Goal: Information Seeking & Learning: Learn about a topic

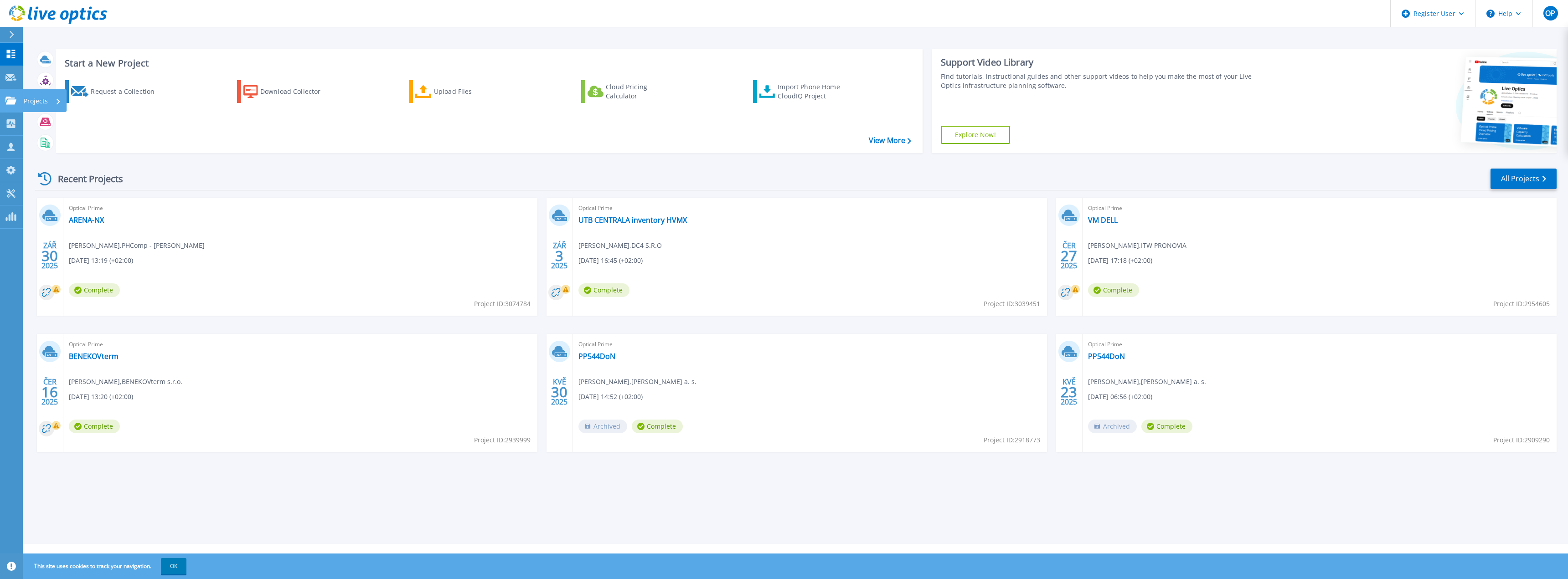
click at [26, 102] on p "Projects" at bounding box center [35, 101] width 24 height 23
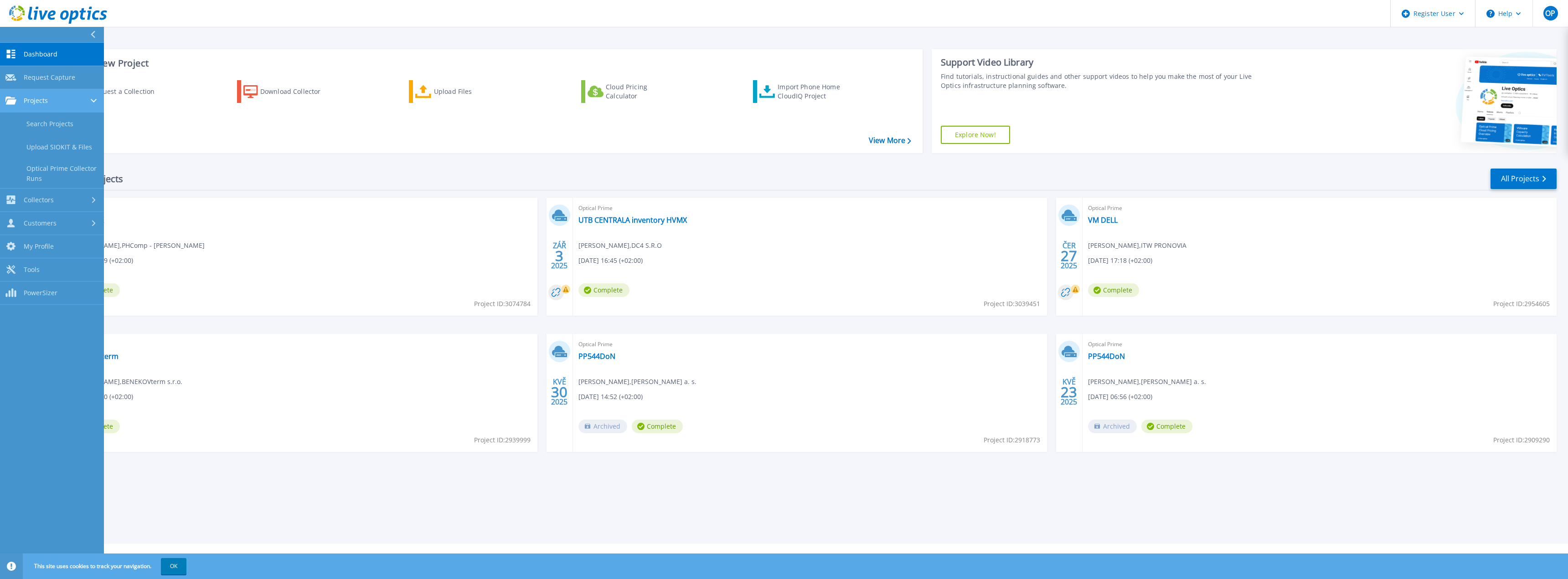
click at [64, 105] on div "Projects" at bounding box center [51, 100] width 93 height 8
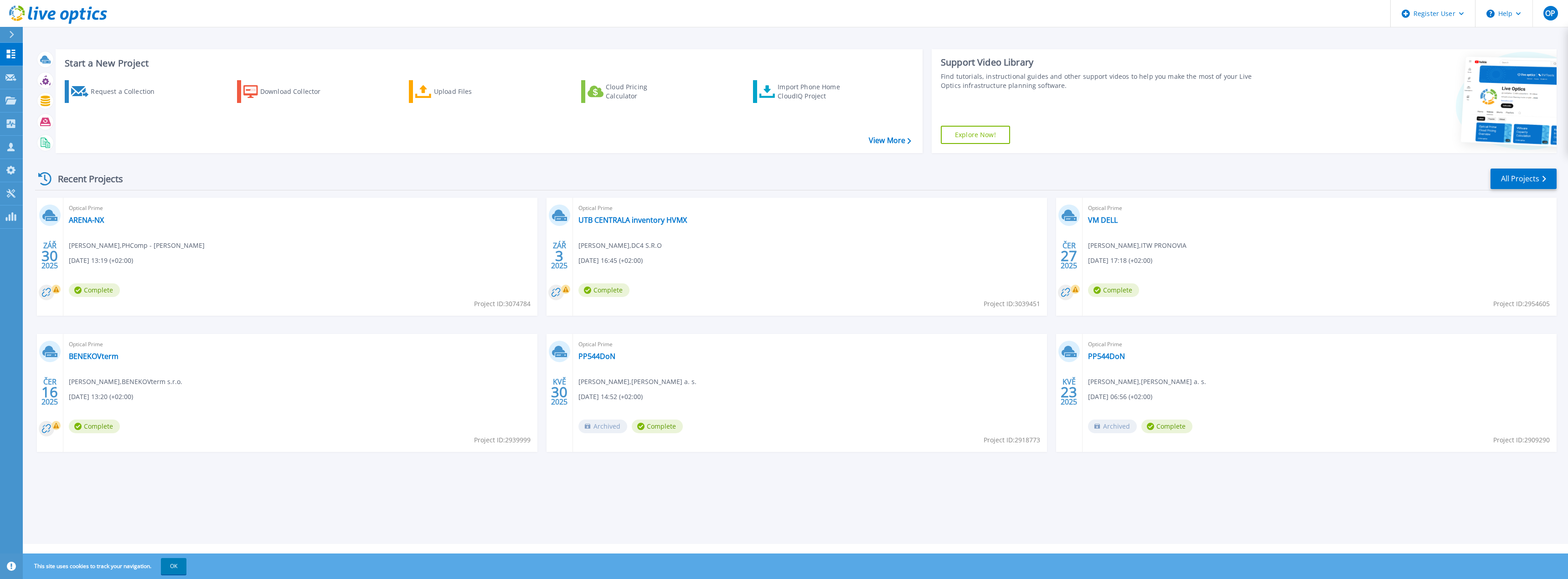
click at [210, 168] on div "Recent Projects All Projects" at bounding box center [796, 178] width 1521 height 23
click at [1542, 178] on link "All Projects" at bounding box center [1523, 179] width 66 height 20
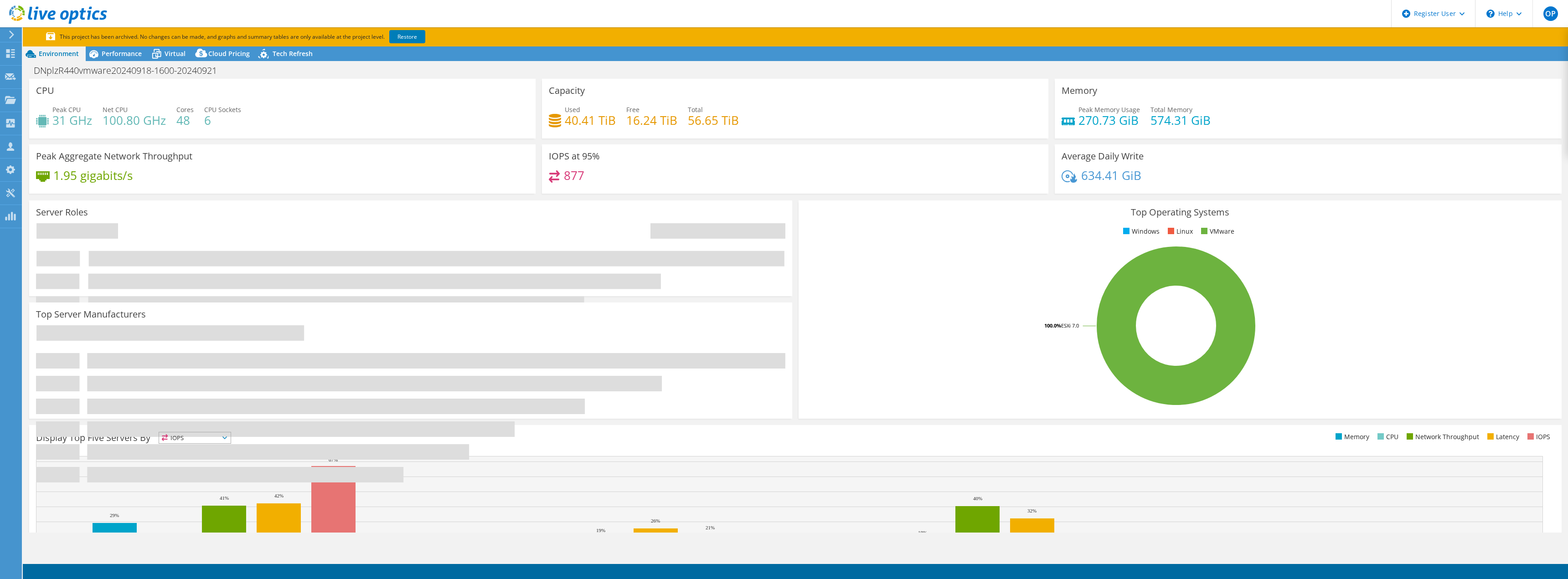
select select "EUFrankfurt"
select select "USD"
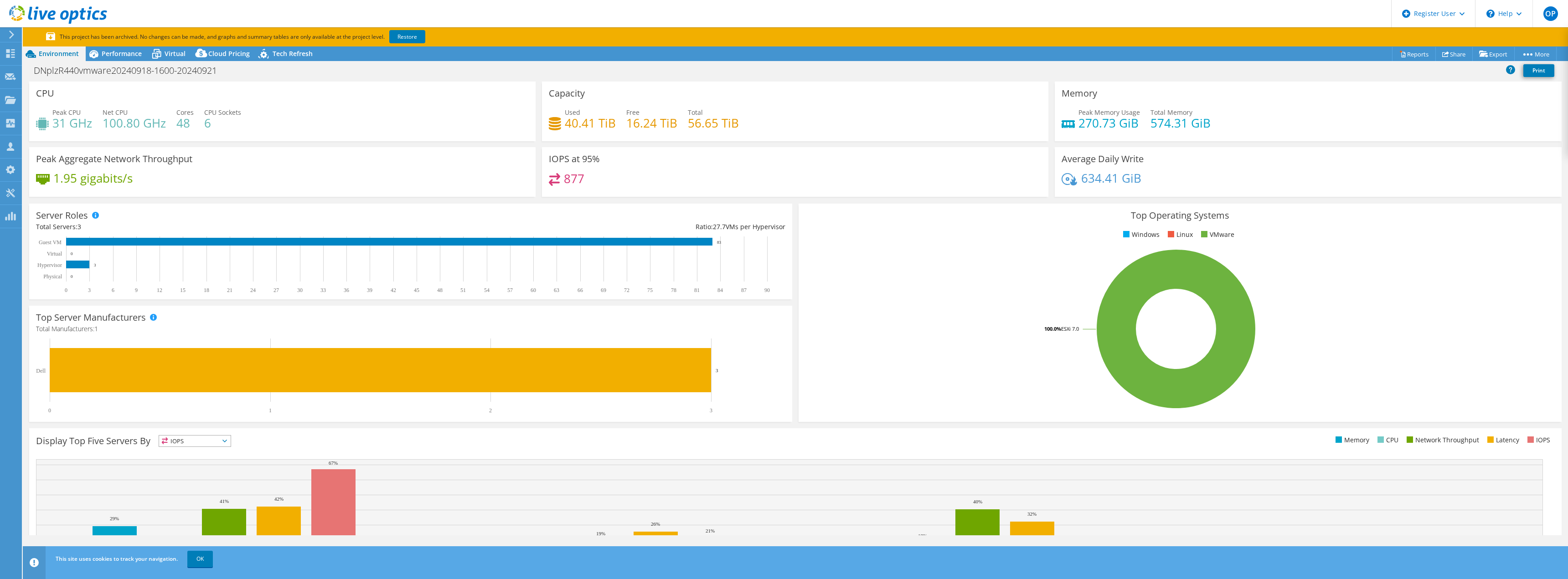
click at [573, 177] on h4 "877" at bounding box center [574, 178] width 20 height 10
drag, startPoint x: 593, startPoint y: 178, endPoint x: 556, endPoint y: 177, distance: 37.0
click at [556, 177] on div "877" at bounding box center [795, 183] width 493 height 20
click at [581, 183] on h4 "877" at bounding box center [574, 178] width 20 height 10
click at [129, 62] on div "DNplzR440vmware20240918-1600-20240921 Print" at bounding box center [795, 70] width 1545 height 17
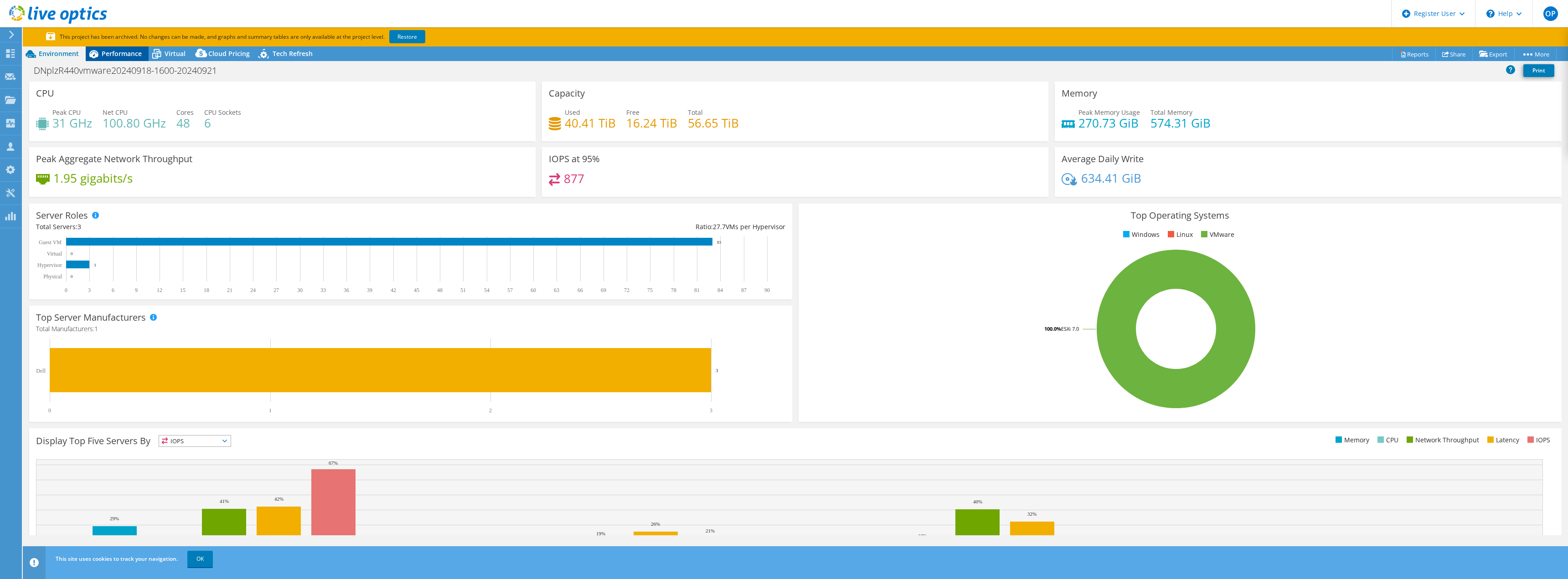
click at [130, 56] on span "Performance" at bounding box center [121, 53] width 40 height 9
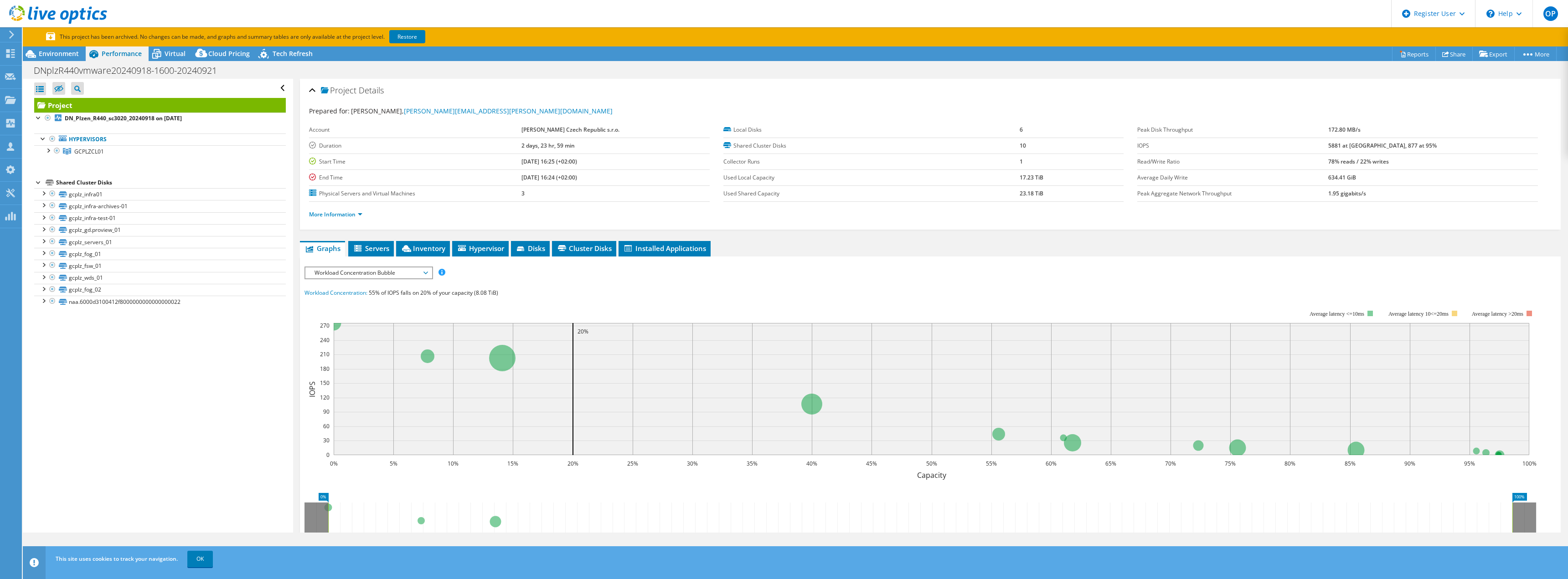
click at [1413, 153] on td "5881 at [GEOGRAPHIC_DATA], 877 at 95%" at bounding box center [1433, 145] width 210 height 16
drag, startPoint x: 1371, startPoint y: 146, endPoint x: 1384, endPoint y: 146, distance: 13.0
click at [1384, 146] on tr "IOPS 5881 at Peak, 877 at 95%" at bounding box center [1337, 145] width 400 height 16
click at [1328, 150] on label "IOPS" at bounding box center [1232, 145] width 191 height 9
click at [1447, 170] on td "634.41 GiB" at bounding box center [1433, 178] width 210 height 16
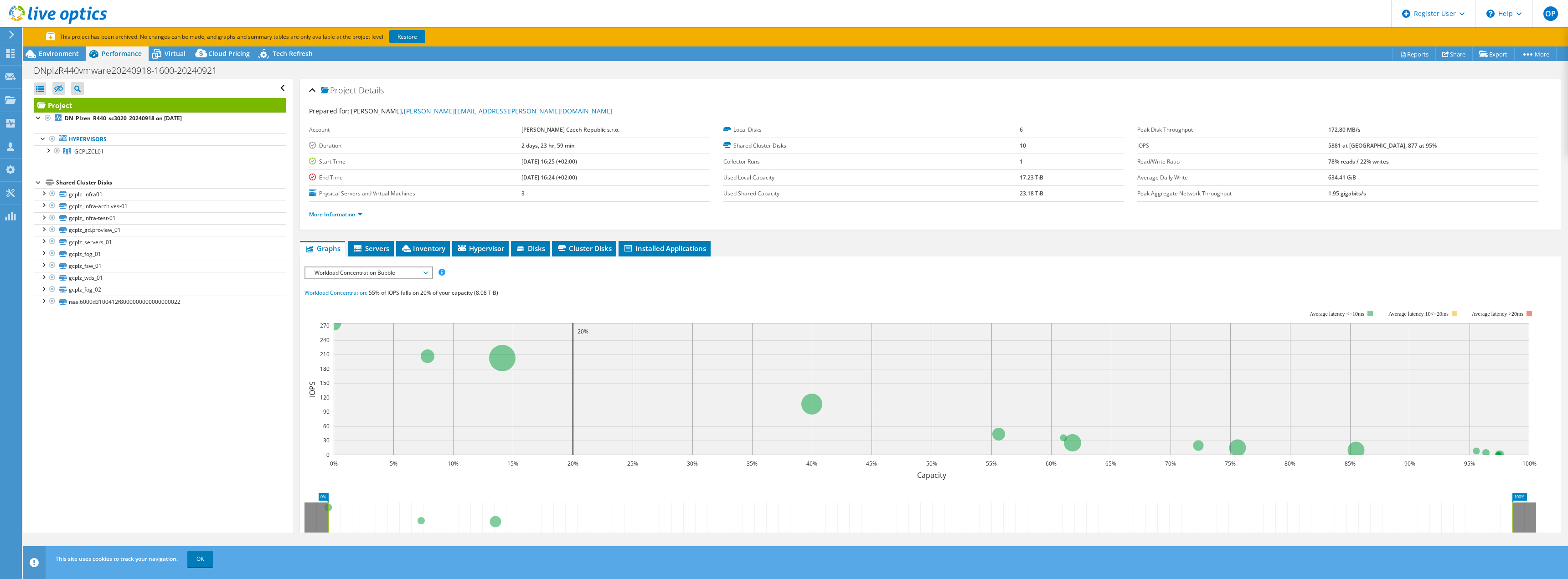
click at [1417, 178] on td "634.41 GiB" at bounding box center [1433, 178] width 210 height 16
drag, startPoint x: 1368, startPoint y: 148, endPoint x: 1389, endPoint y: 148, distance: 21.0
click at [1389, 148] on tr "IOPS 5881 at Peak, 877 at 95%" at bounding box center [1337, 145] width 400 height 16
click at [1392, 155] on td "78% reads / 22% writes" at bounding box center [1433, 162] width 210 height 16
click at [1383, 149] on td "5881 at [GEOGRAPHIC_DATA], 877 at 95%" at bounding box center [1433, 145] width 210 height 16
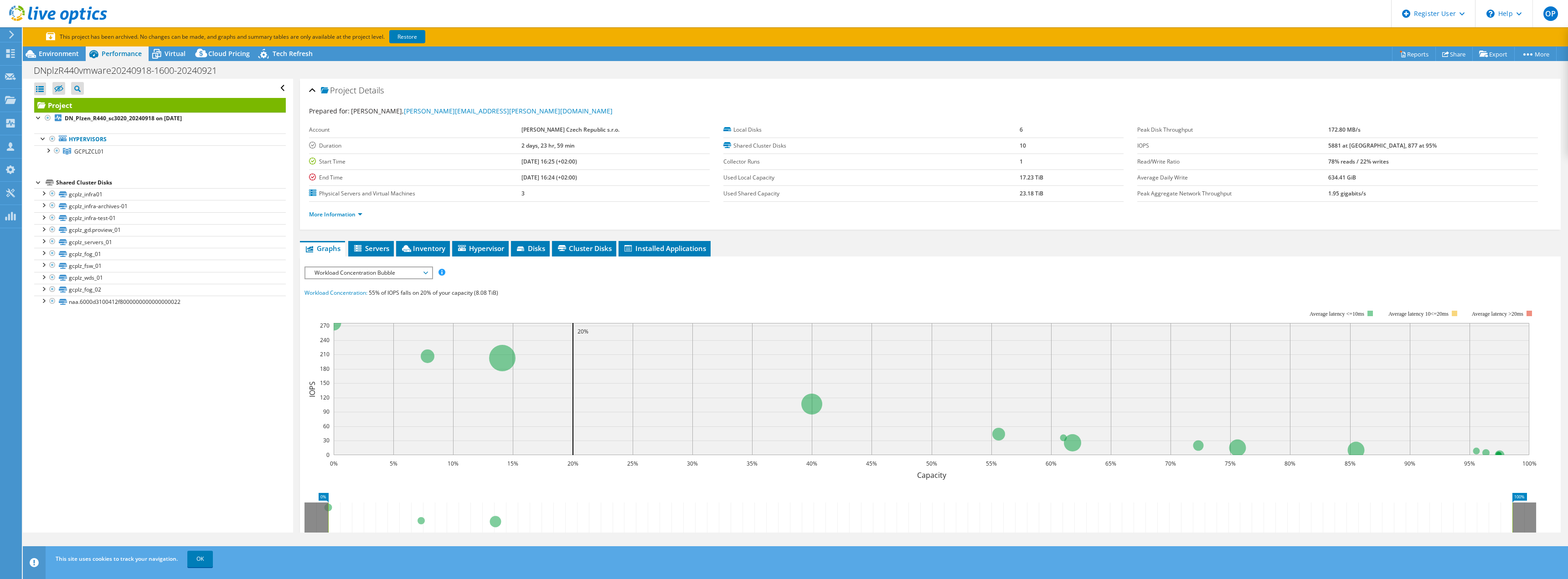
click at [1412, 148] on b "5881 at [GEOGRAPHIC_DATA], 877 at 95%" at bounding box center [1382, 145] width 108 height 8
drag, startPoint x: 1408, startPoint y: 145, endPoint x: 1419, endPoint y: 145, distance: 11.0
click at [1419, 145] on b "5881 at [GEOGRAPHIC_DATA], 877 at 95%" at bounding box center [1382, 145] width 108 height 8
click at [1411, 148] on b "5881 at [GEOGRAPHIC_DATA], 877 at 95%" at bounding box center [1382, 145] width 108 height 8
drag, startPoint x: 1406, startPoint y: 145, endPoint x: 1415, endPoint y: 145, distance: 9.0
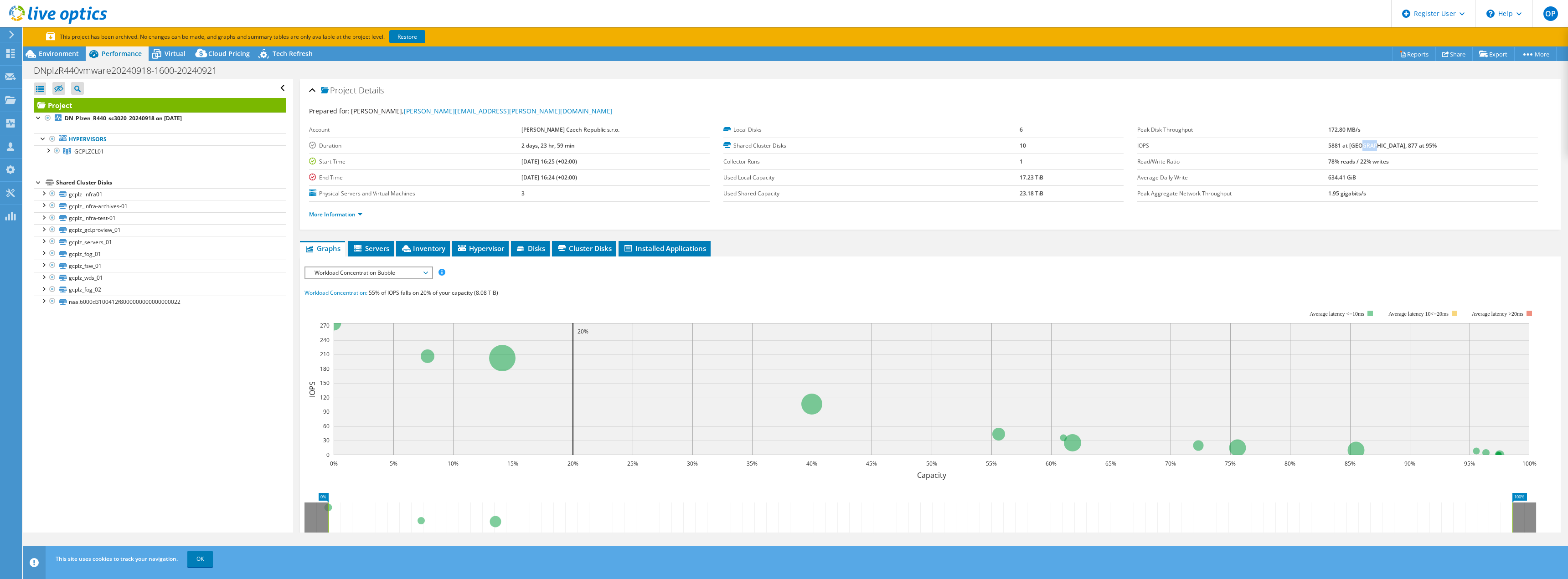
click at [1415, 145] on b "5881 at [GEOGRAPHIC_DATA], 877 at 95%" at bounding box center [1382, 145] width 108 height 8
drag, startPoint x: 1463, startPoint y: 197, endPoint x: 1455, endPoint y: 184, distance: 15.3
click at [1463, 197] on td "1.95 gigabits/s" at bounding box center [1433, 194] width 210 height 16
drag, startPoint x: 1404, startPoint y: 144, endPoint x: 1423, endPoint y: 145, distance: 19.0
click at [1423, 145] on b "5881 at [GEOGRAPHIC_DATA], 877 at 95%" at bounding box center [1382, 145] width 108 height 8
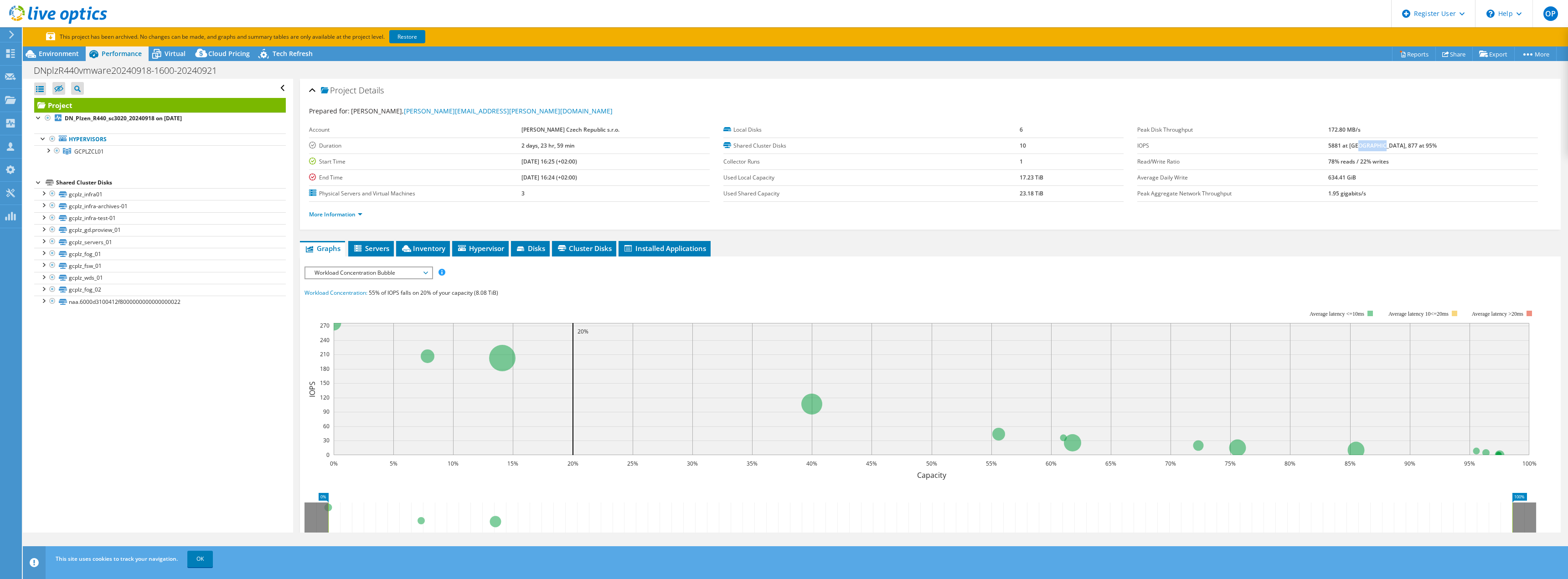
click at [1414, 150] on td "5881 at [GEOGRAPHIC_DATA], 877 at 95%" at bounding box center [1433, 145] width 210 height 16
drag, startPoint x: 1409, startPoint y: 148, endPoint x: 1425, endPoint y: 147, distance: 16.0
click at [1425, 147] on b "5881 at [GEOGRAPHIC_DATA], 877 at 95%" at bounding box center [1382, 145] width 108 height 8
click at [1417, 173] on td "634.41 GiB" at bounding box center [1433, 178] width 210 height 16
drag, startPoint x: 1409, startPoint y: 149, endPoint x: 1419, endPoint y: 149, distance: 10.0
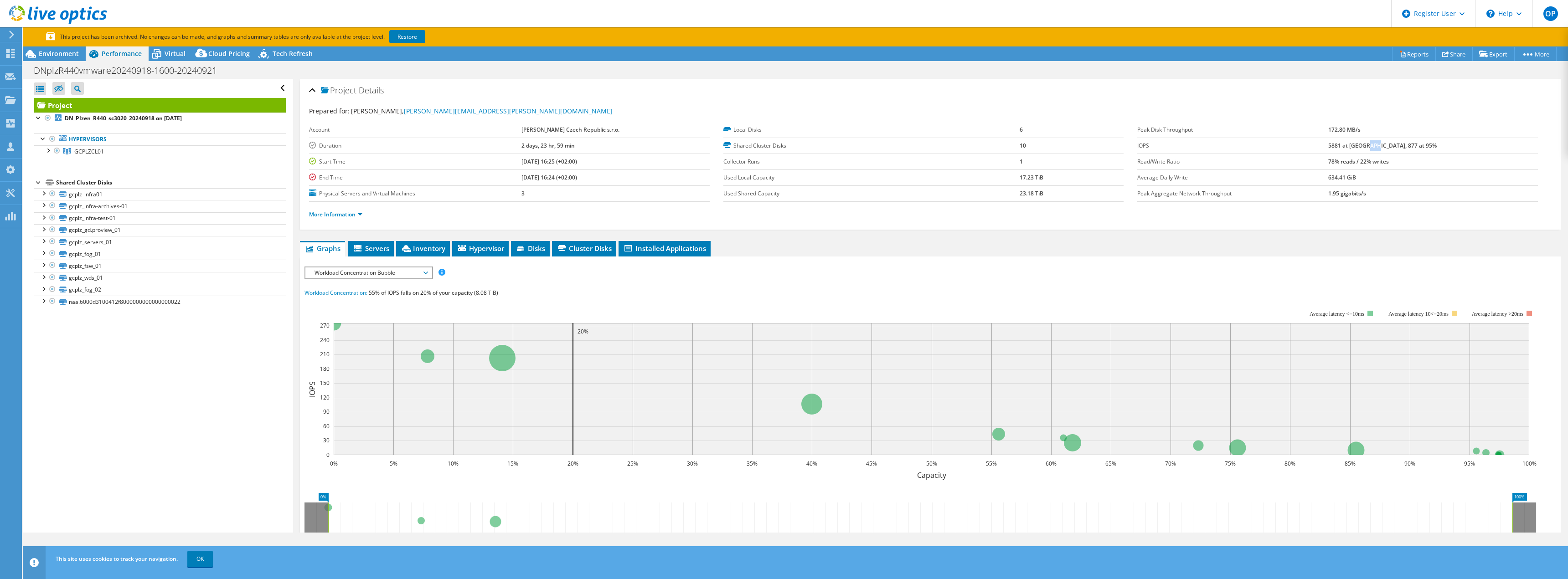
click at [1419, 149] on td "5881 at [GEOGRAPHIC_DATA], 877 at 95%" at bounding box center [1433, 145] width 210 height 16
click at [1419, 154] on td "78% reads / 22% writes" at bounding box center [1433, 162] width 210 height 16
click at [377, 243] on li "Servers" at bounding box center [371, 249] width 45 height 15
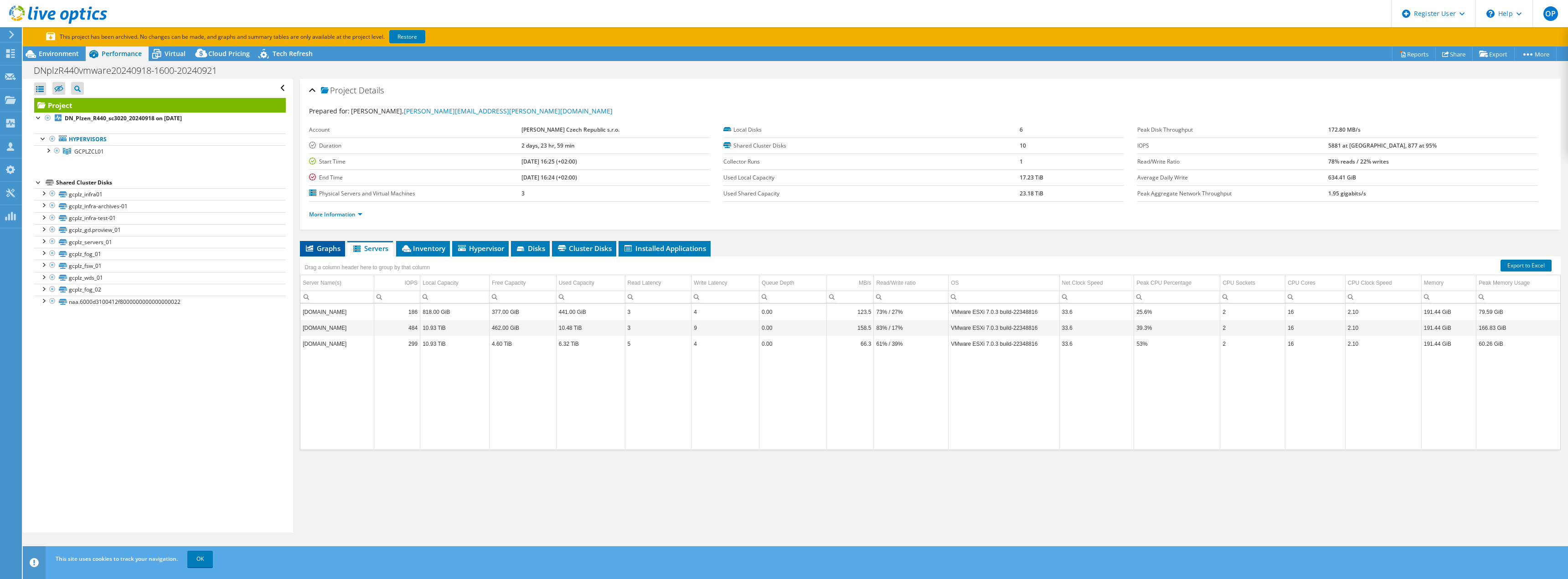
click at [333, 251] on span "Graphs" at bounding box center [322, 248] width 36 height 9
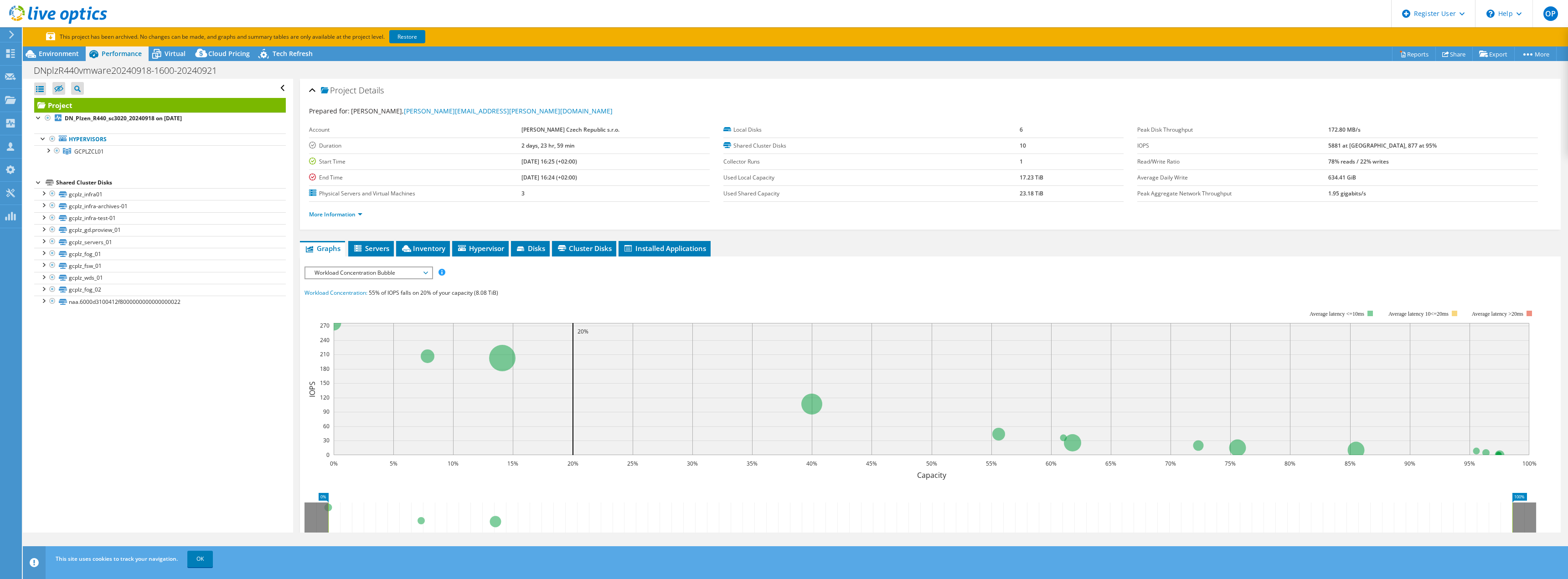
click at [380, 279] on div "Workload Concentration Bubble IOPS Disk Throughput IO Size Latency Queue Depth …" at bounding box center [369, 273] width 129 height 12
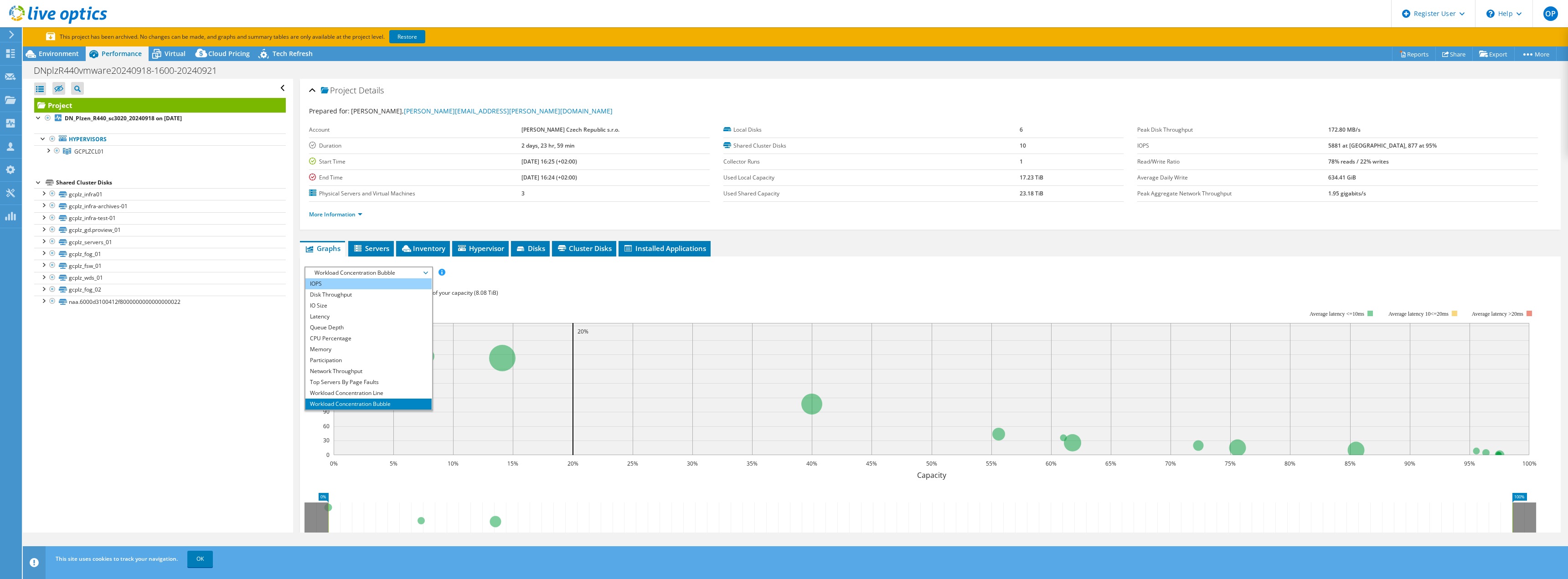
click at [347, 281] on li "IOPS" at bounding box center [369, 284] width 127 height 11
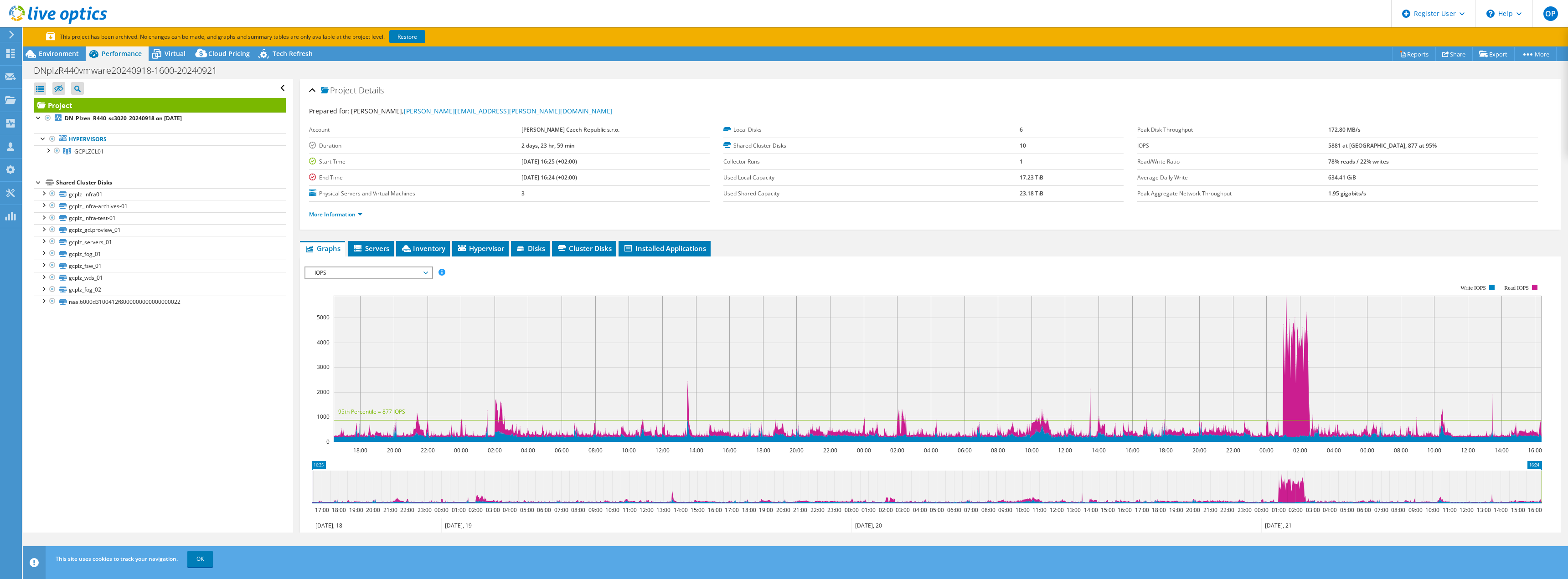
click at [366, 276] on span "IOPS" at bounding box center [369, 273] width 117 height 11
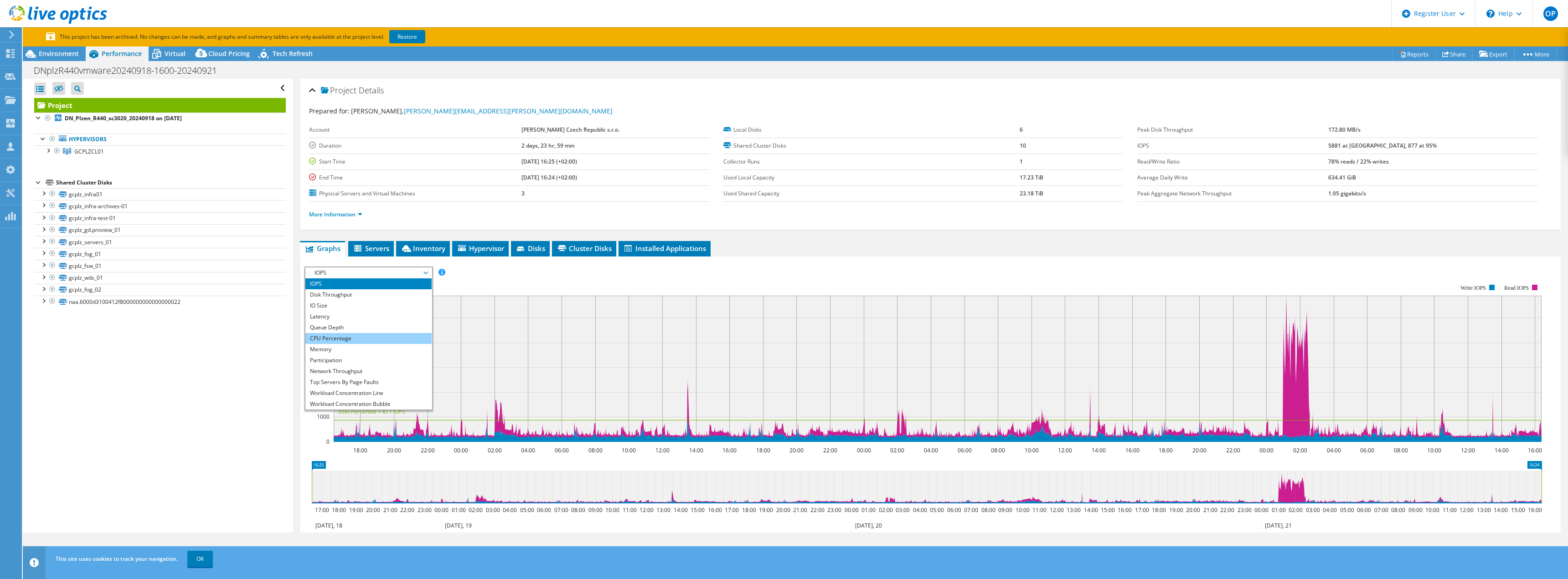
click at [347, 336] on li "CPU Percentage" at bounding box center [369, 338] width 127 height 11
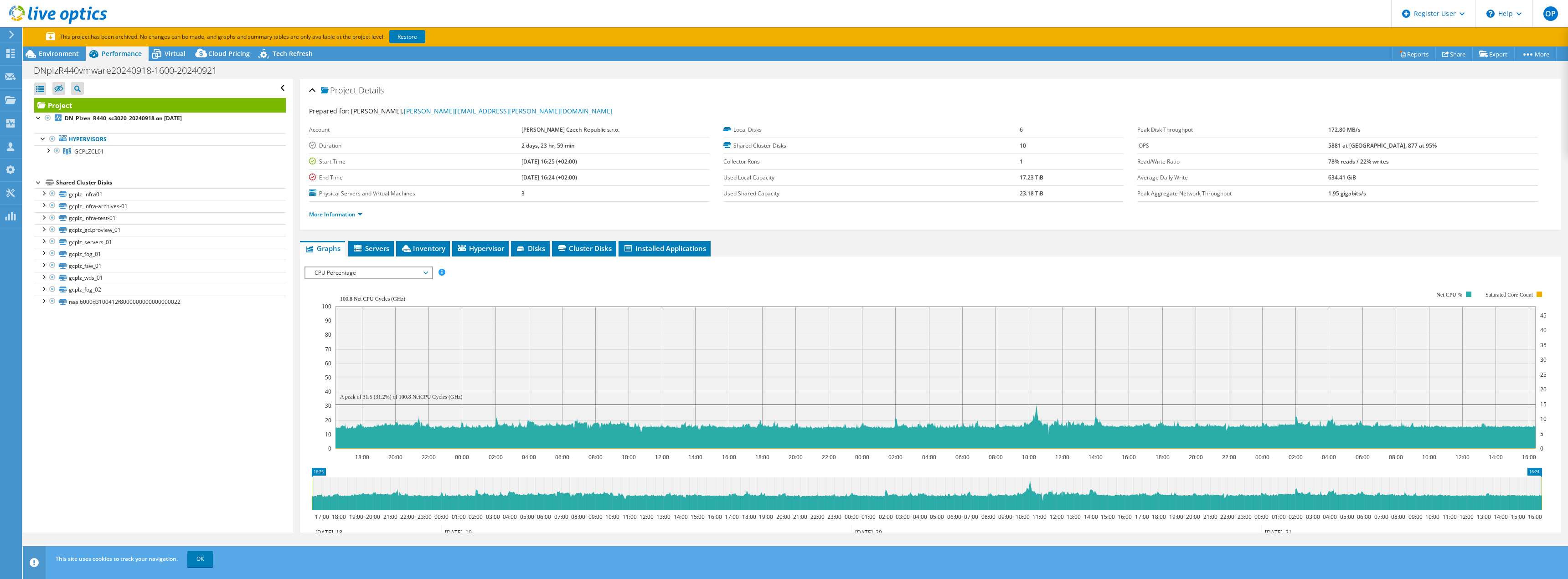
click at [856, 240] on div "Project Details Prepared for: Martin Sedlacek, martin.sedlacek@dieboldnixdorf.c…" at bounding box center [930, 355] width 1275 height 553
click at [331, 215] on link "More Information" at bounding box center [336, 214] width 53 height 8
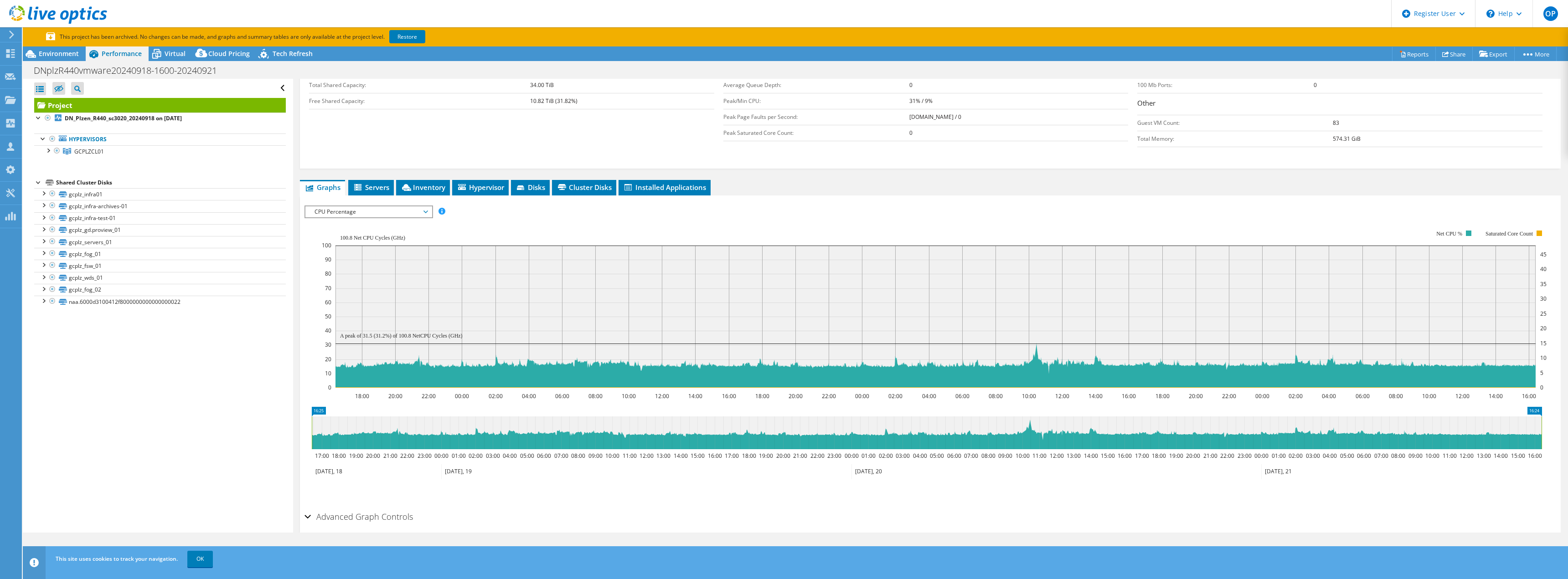
scroll to position [100, 0]
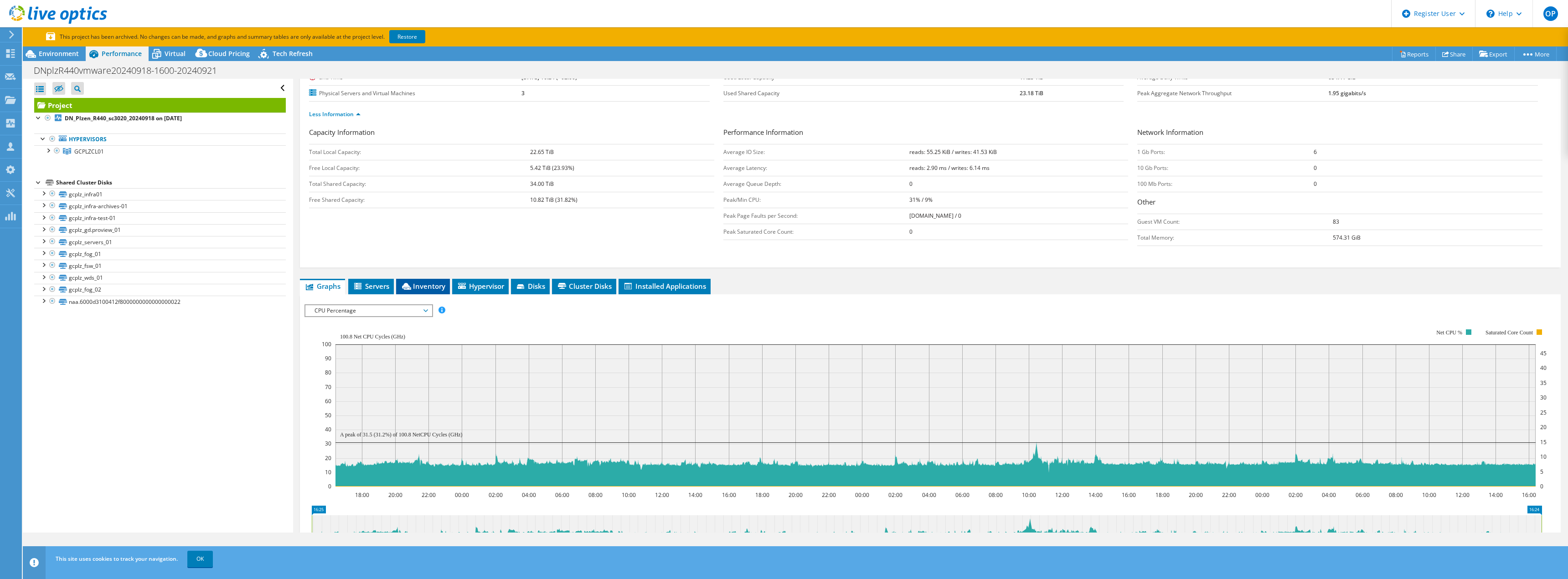
click at [442, 292] on li "Inventory" at bounding box center [423, 286] width 54 height 15
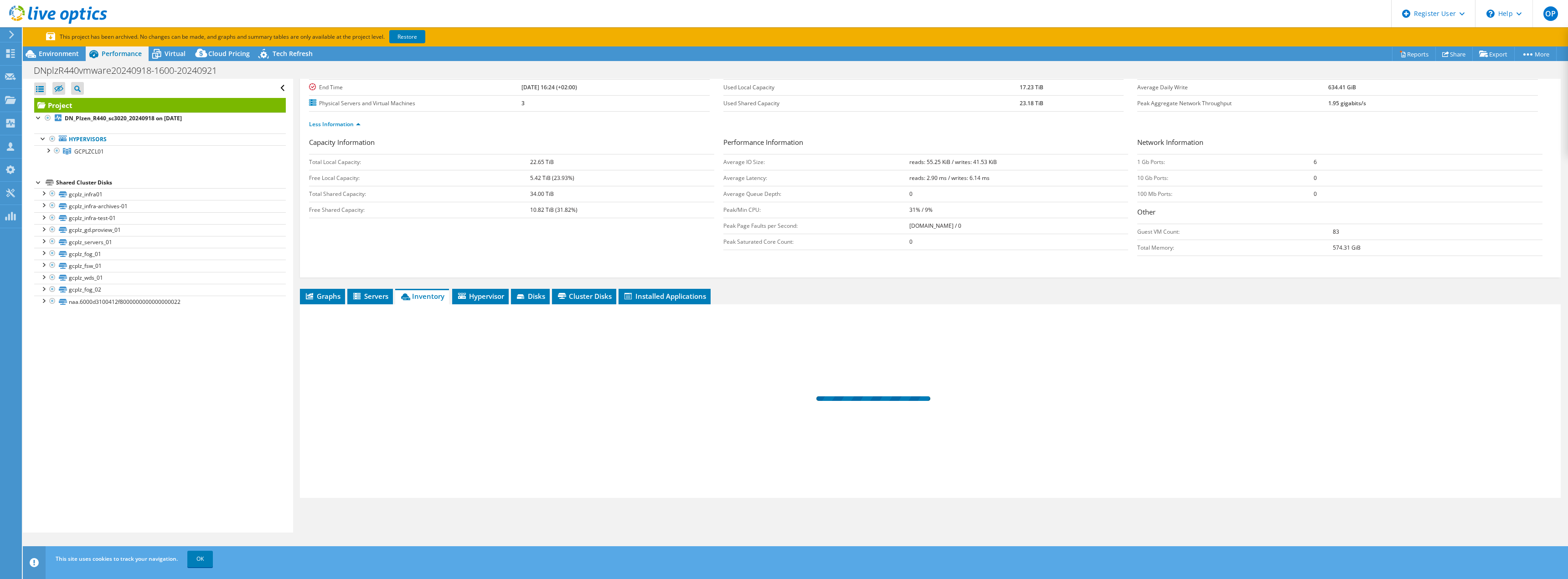
scroll to position [90, 0]
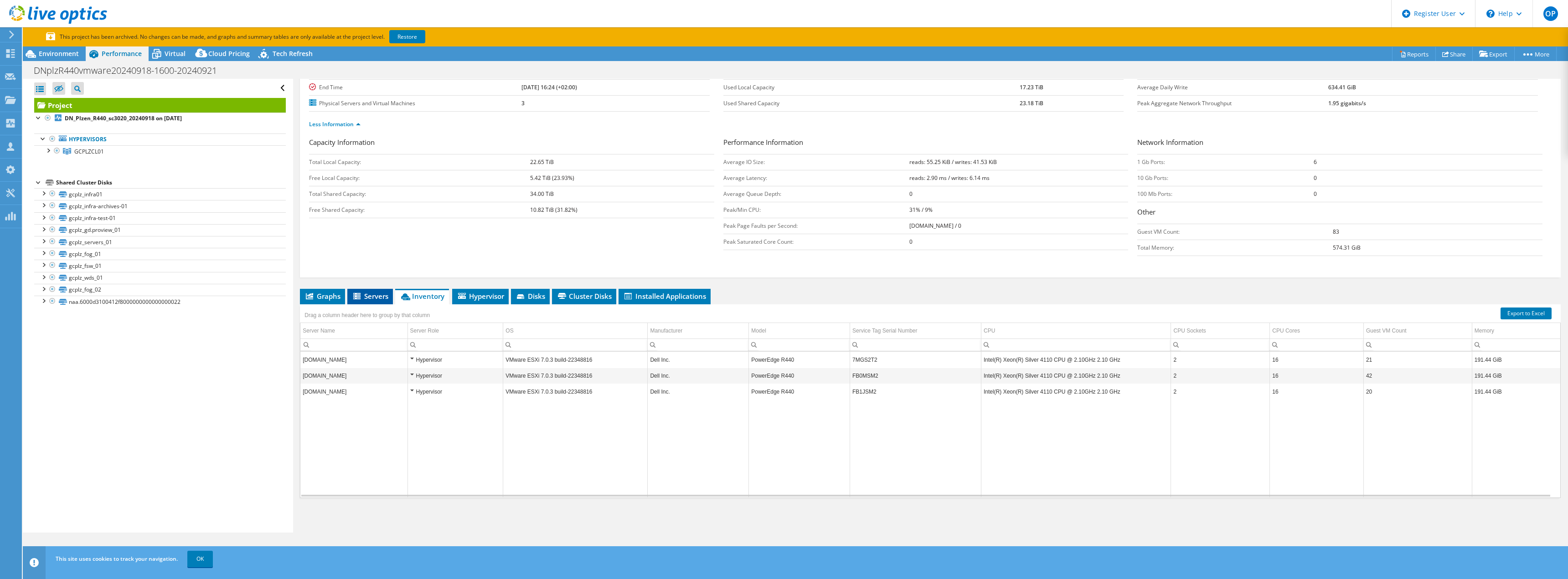
click at [383, 298] on span "Servers" at bounding box center [370, 296] width 37 height 9
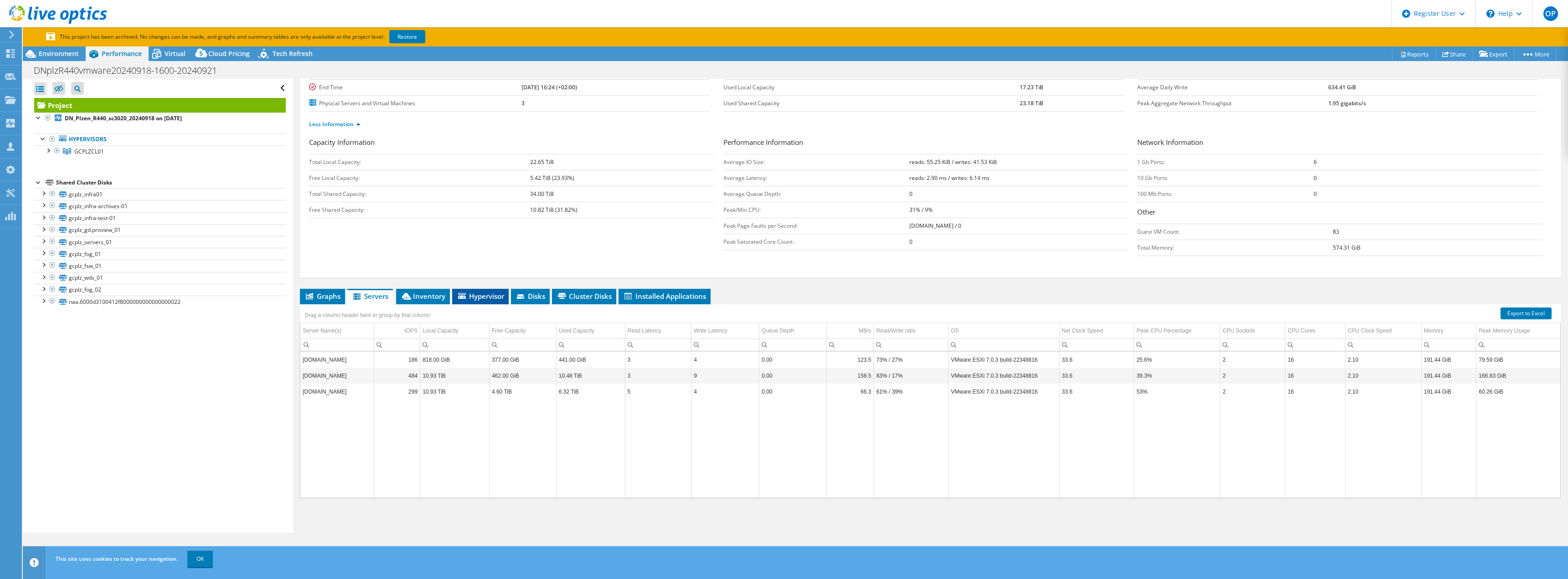
click at [505, 303] on li "Hypervisor" at bounding box center [480, 296] width 56 height 15
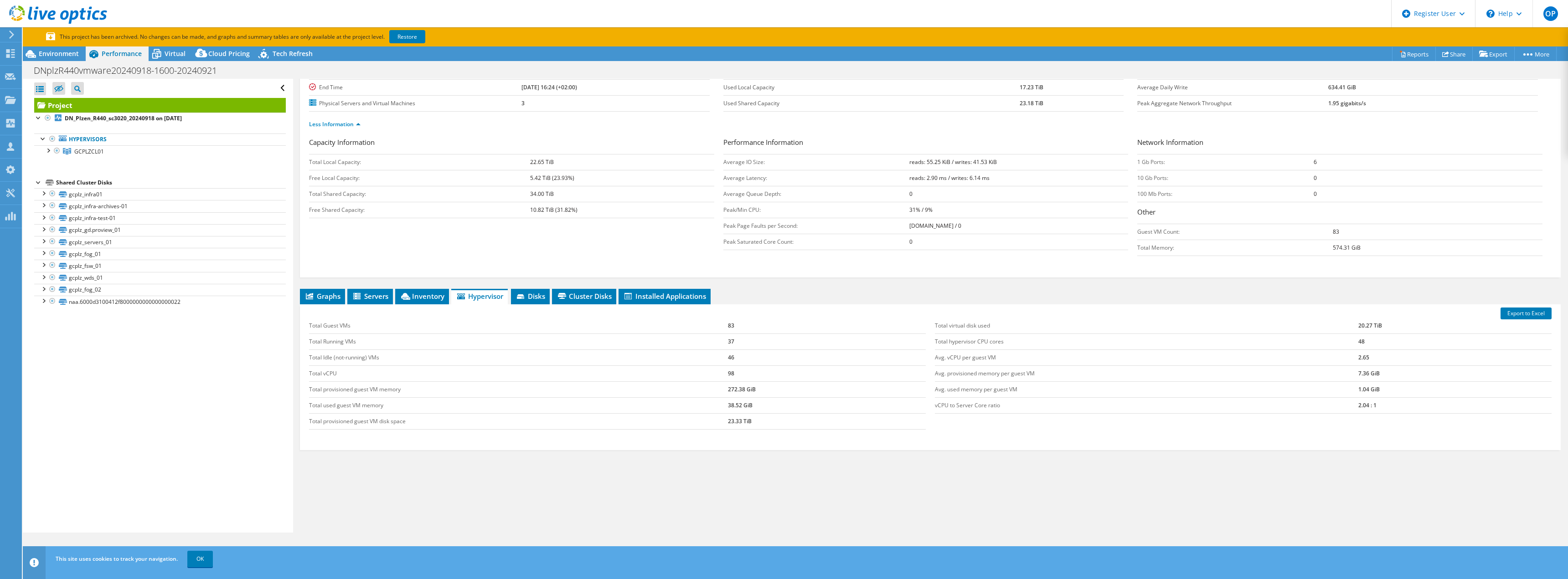
click at [555, 305] on div "Export to Excel Total Guest VMs 83 Total Running VMs 37 Total Idle (not-running…" at bounding box center [930, 376] width 1261 height 145
click at [566, 304] on div "Export to Excel Total Guest VMs 83 Total Running VMs 37 Total Idle (not-running…" at bounding box center [930, 376] width 1261 height 145
click at [543, 300] on span "Disks" at bounding box center [530, 296] width 30 height 9
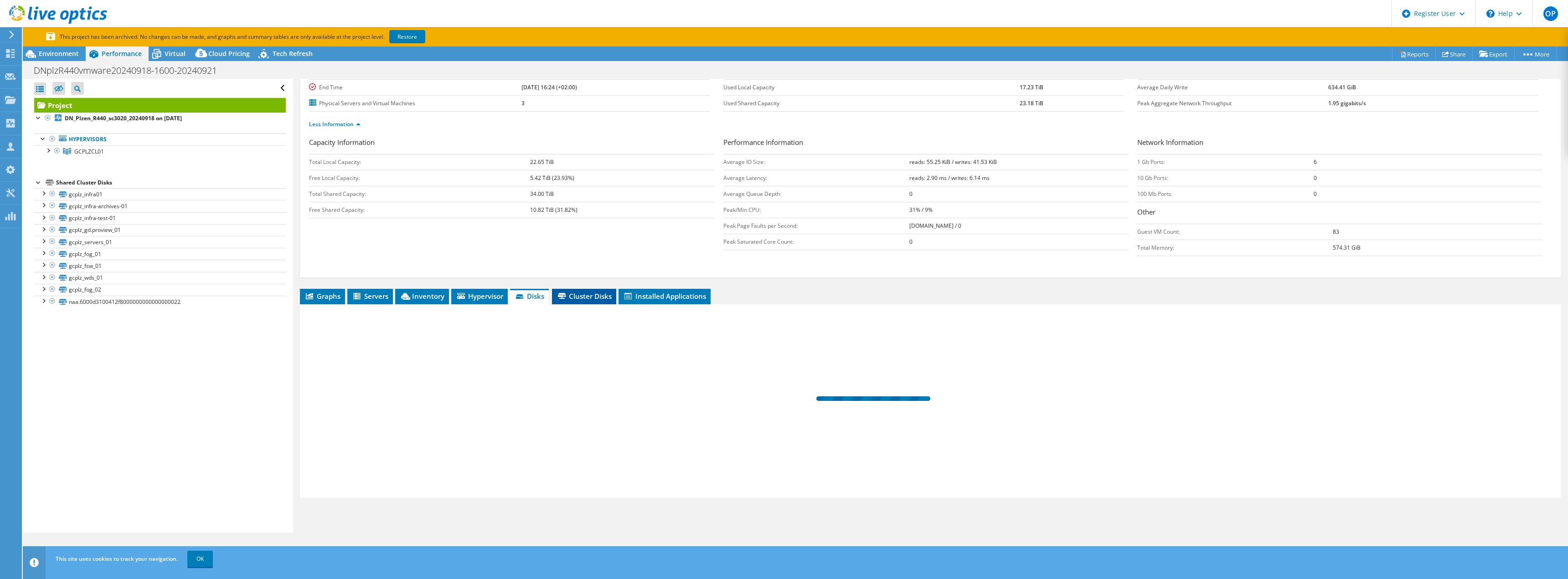
drag, startPoint x: 572, startPoint y: 298, endPoint x: 599, endPoint y: 299, distance: 27.0
click at [573, 298] on span "Cluster Disks" at bounding box center [584, 296] width 55 height 9
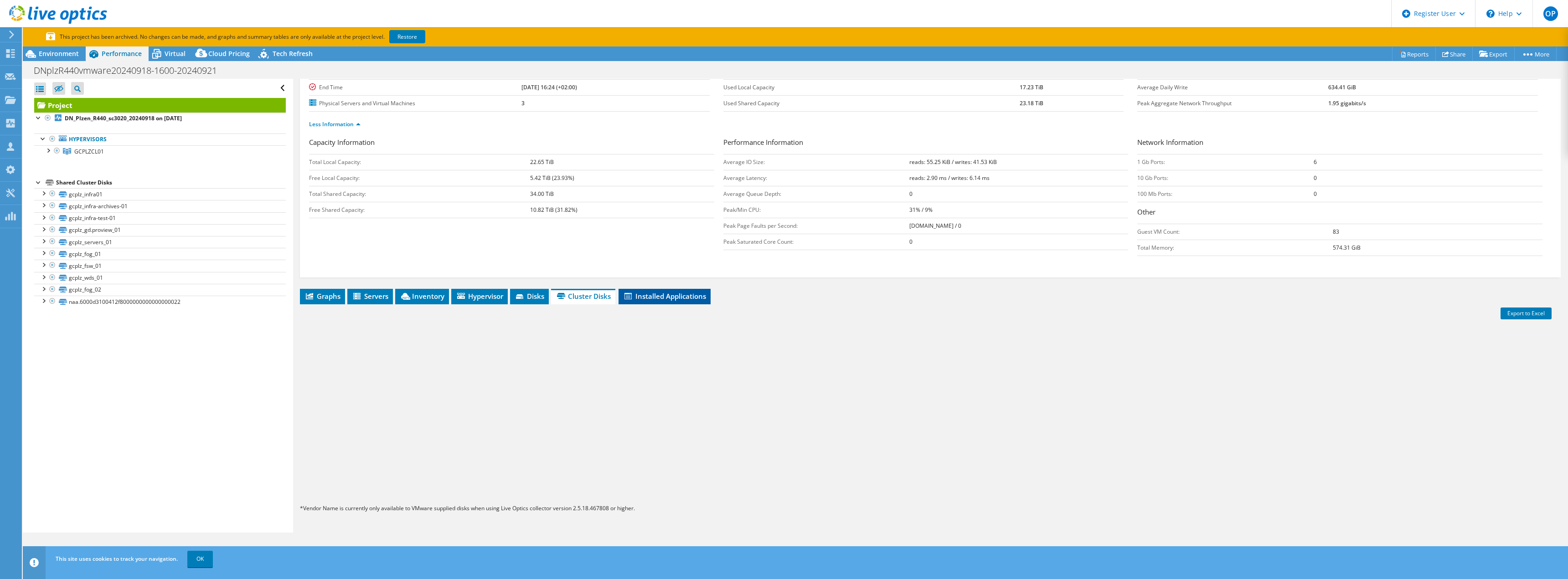
click at [654, 298] on span "Installed Applications" at bounding box center [664, 296] width 83 height 9
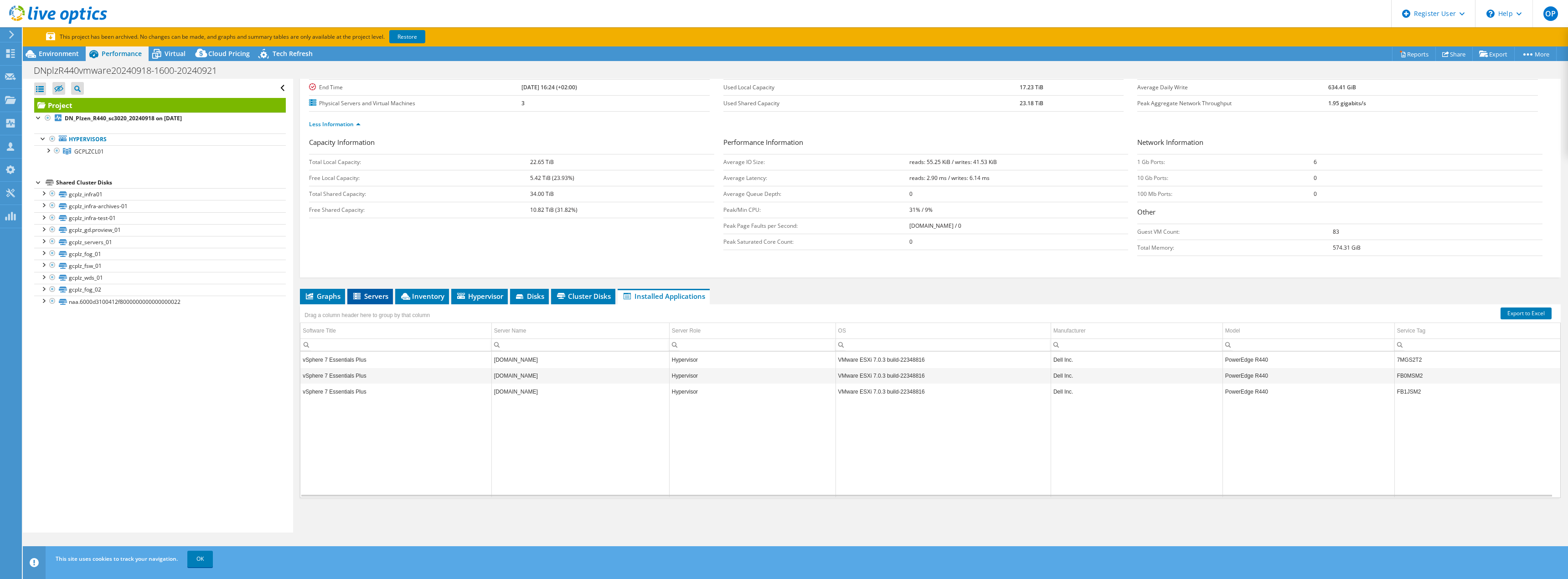
click at [380, 298] on span "Servers" at bounding box center [370, 296] width 37 height 9
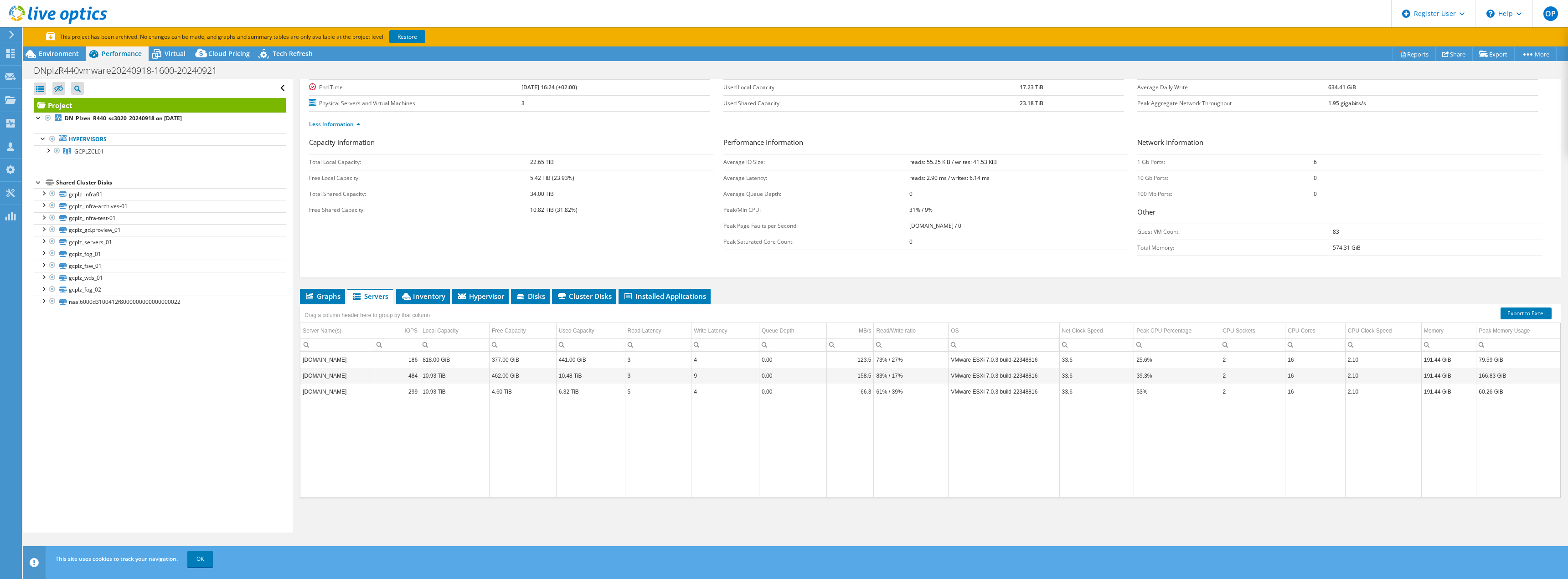
click at [678, 309] on div "Drag a column header here to group by that column" at bounding box center [930, 310] width 1261 height 12
click at [666, 292] on span "Installed Applications" at bounding box center [664, 296] width 83 height 9
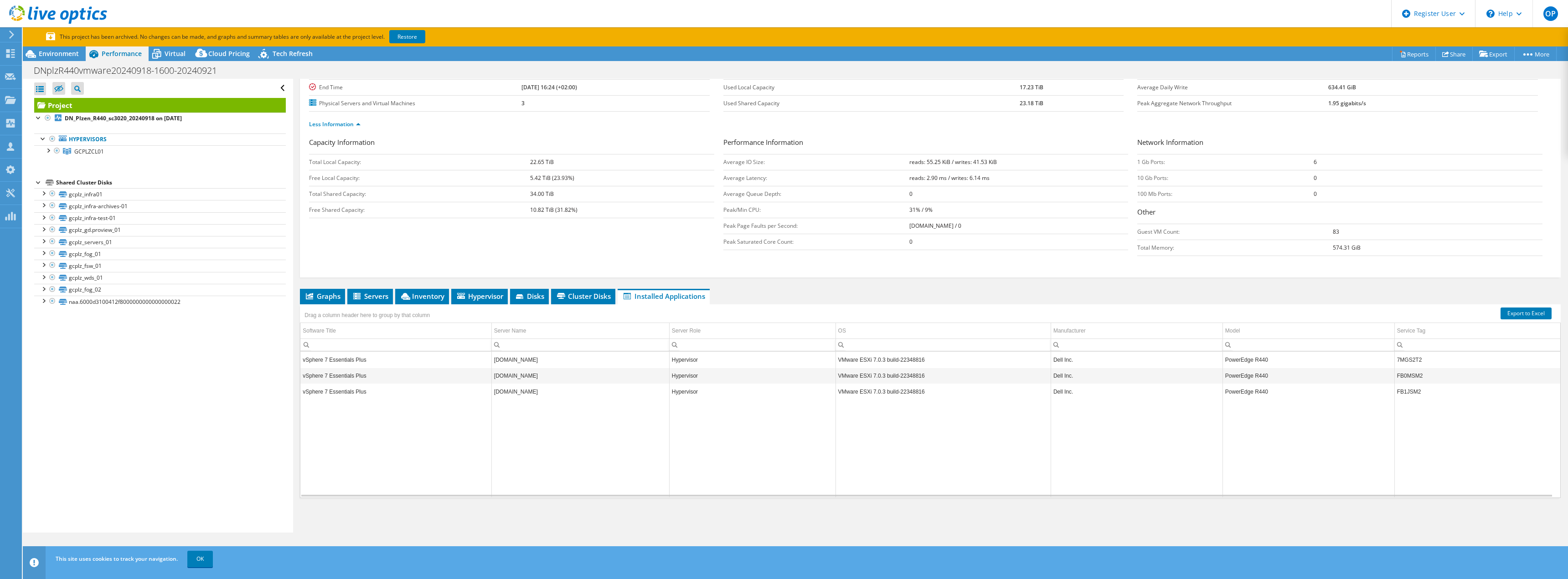
click at [1411, 357] on td "7MGS2T2" at bounding box center [1477, 360] width 166 height 16
copy td "7MGS2T2"
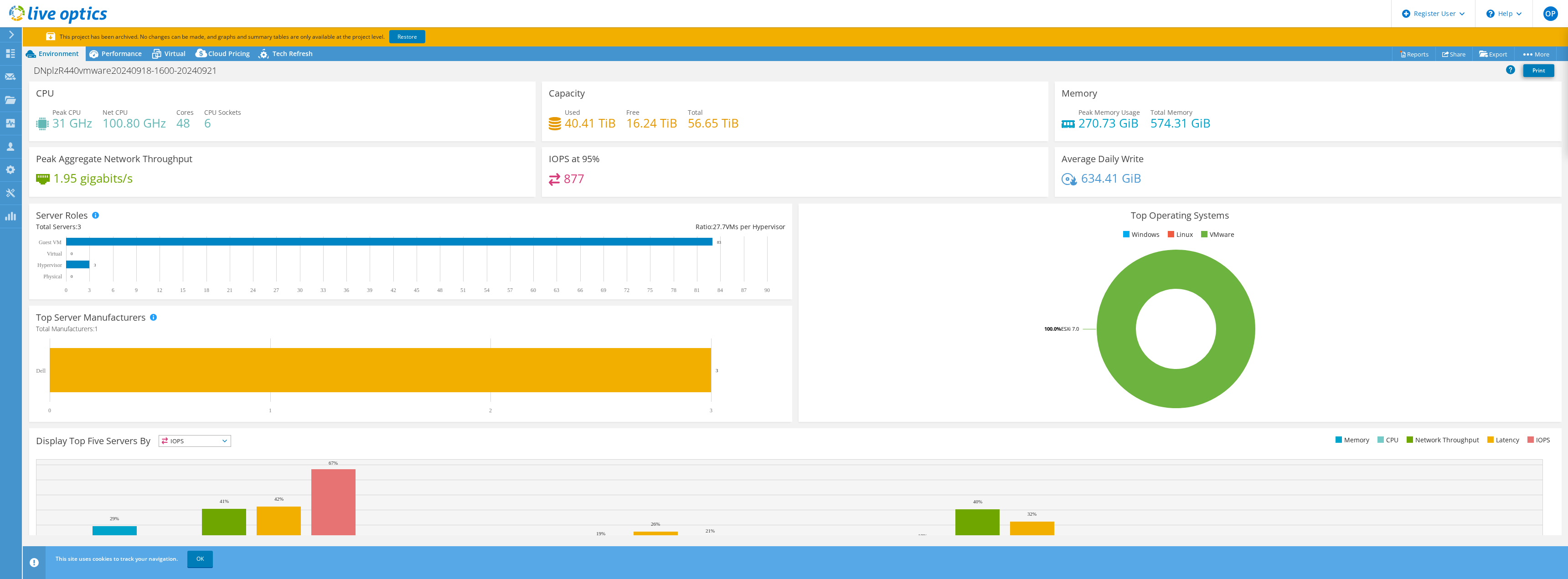
select select "EUFrankfurt"
select select "USD"
